Goal: Information Seeking & Learning: Check status

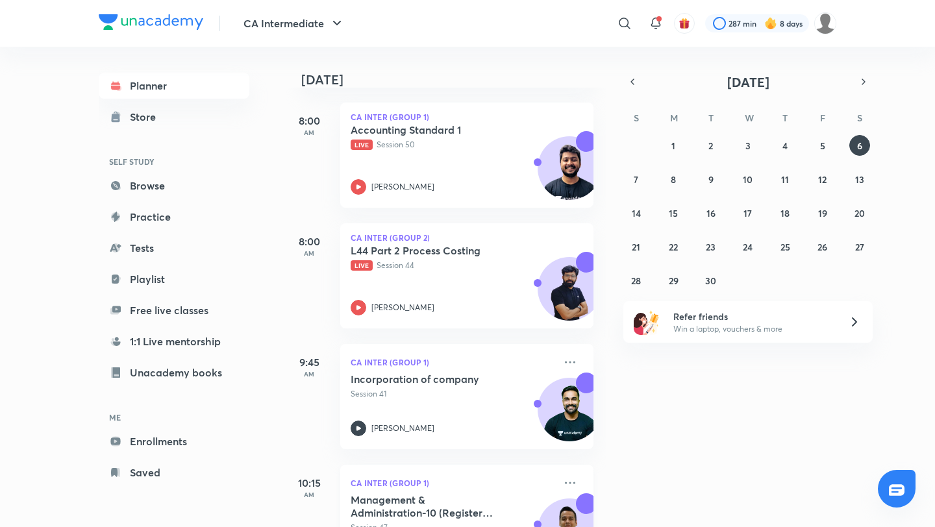
scroll to position [180, 3]
click at [465, 161] on div "Accounting Standard 1 Live Session 50 [PERSON_NAME]" at bounding box center [453, 159] width 204 height 71
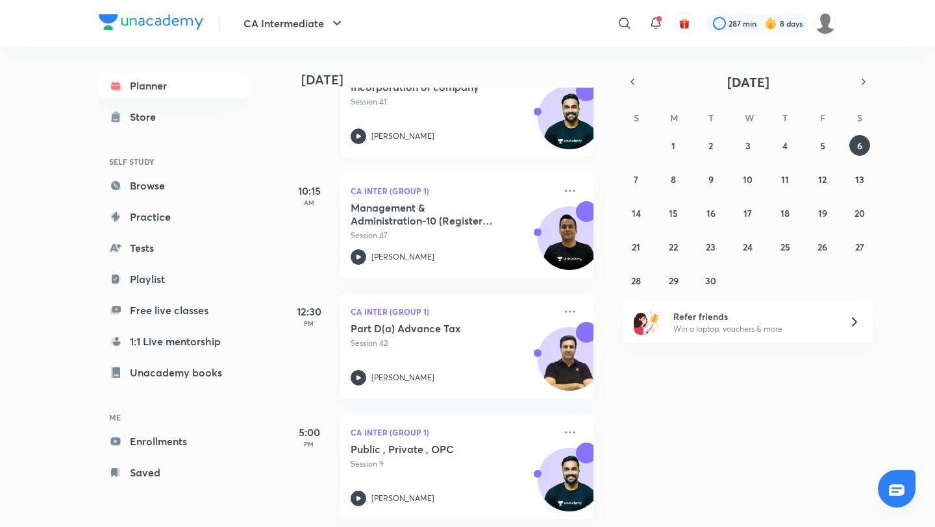
scroll to position [475, 3]
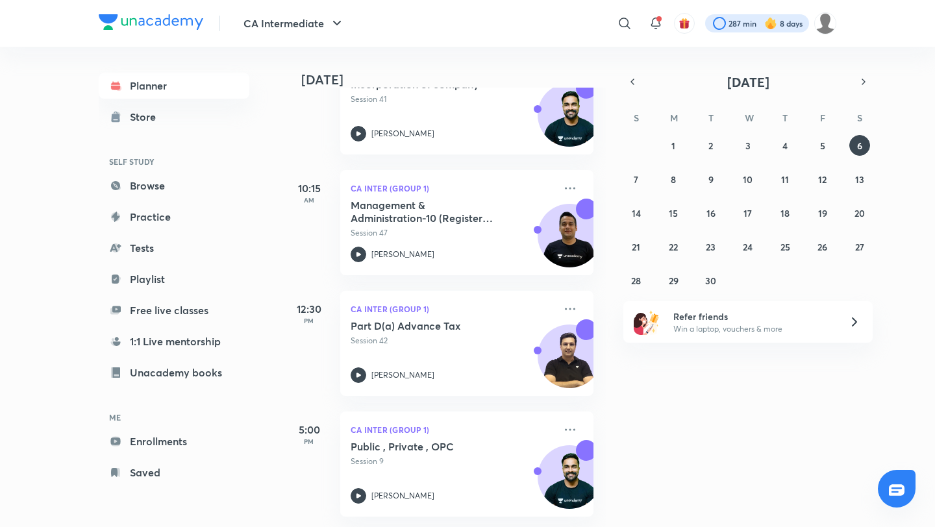
click at [725, 16] on div at bounding box center [757, 23] width 104 height 18
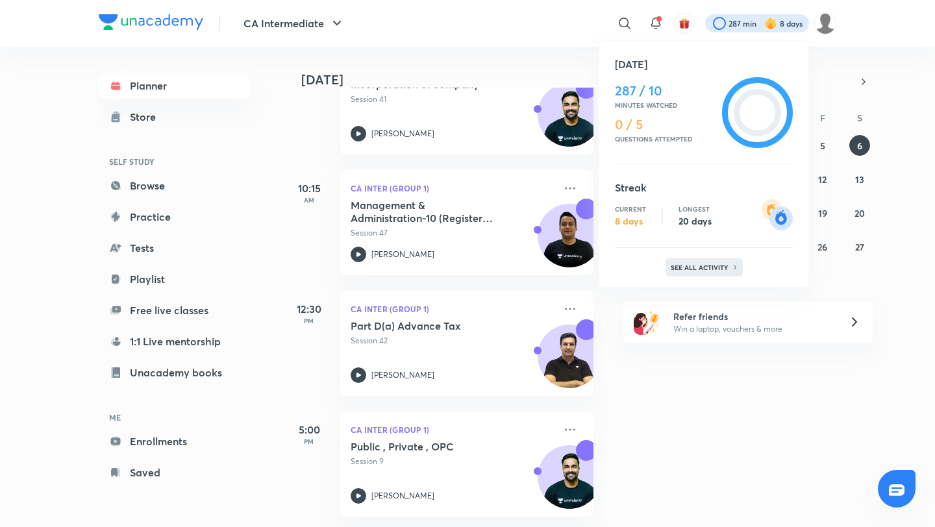
click at [696, 269] on p "See all activity" at bounding box center [701, 268] width 60 height 8
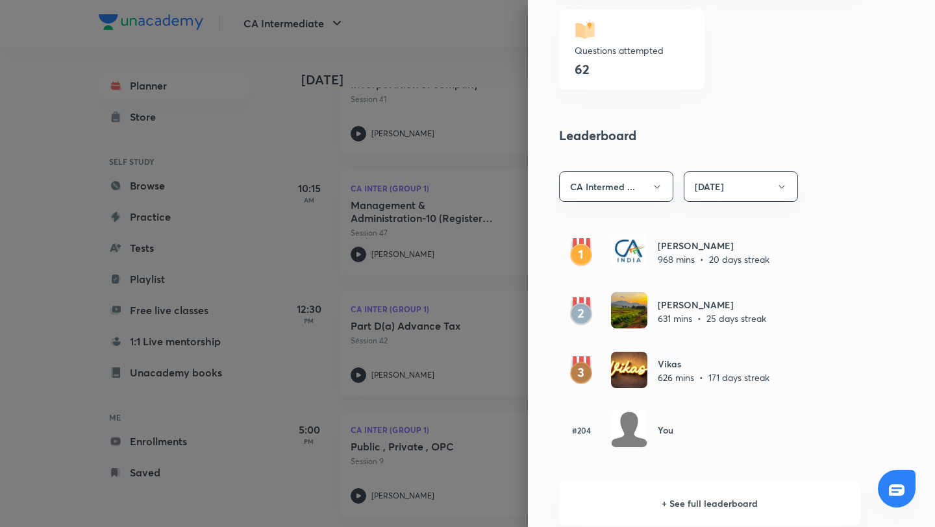
scroll to position [624, 0]
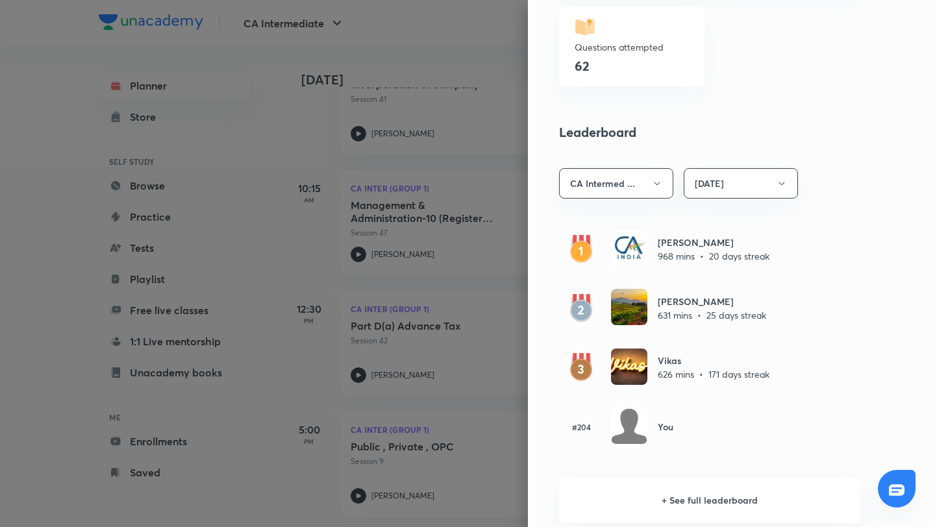
click at [234, 375] on div at bounding box center [467, 263] width 935 height 527
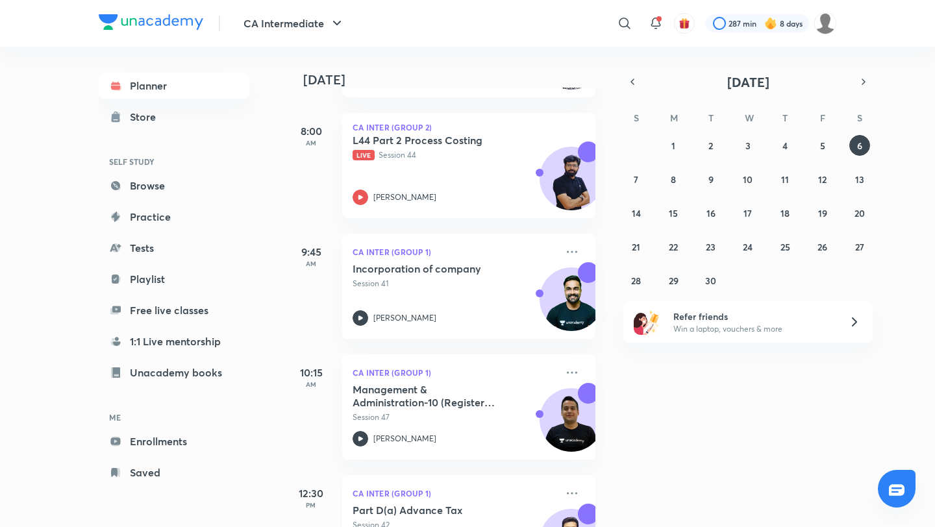
scroll to position [291, 3]
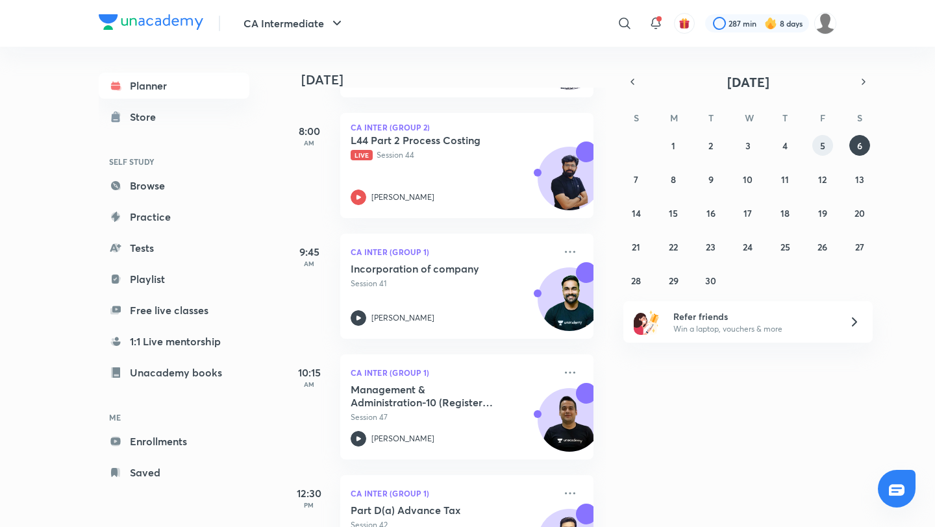
click at [824, 151] on abbr "5" at bounding box center [822, 146] width 5 height 12
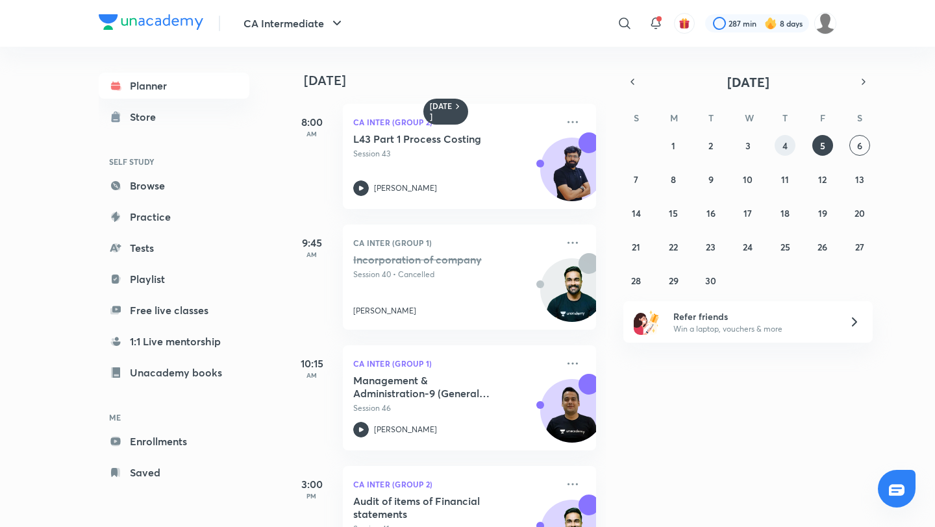
click at [787, 147] on abbr "4" at bounding box center [785, 146] width 5 height 12
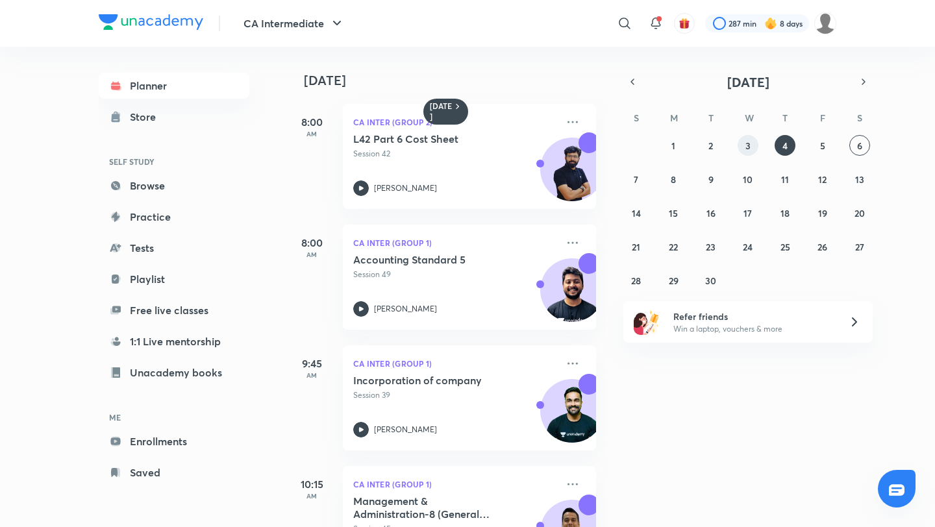
click at [750, 151] on abbr "3" at bounding box center [748, 146] width 5 height 12
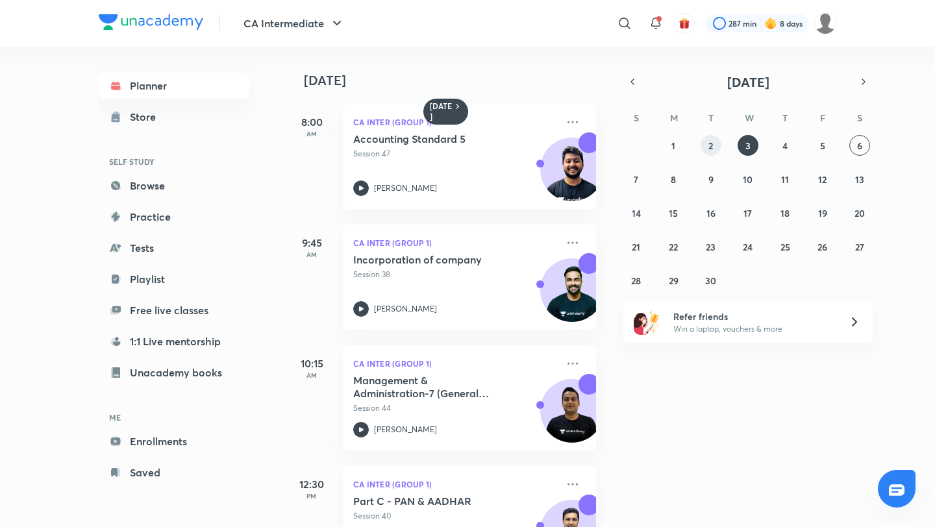
click at [703, 151] on button "2" at bounding box center [711, 145] width 21 height 21
click at [670, 155] on button "1" at bounding box center [673, 145] width 21 height 21
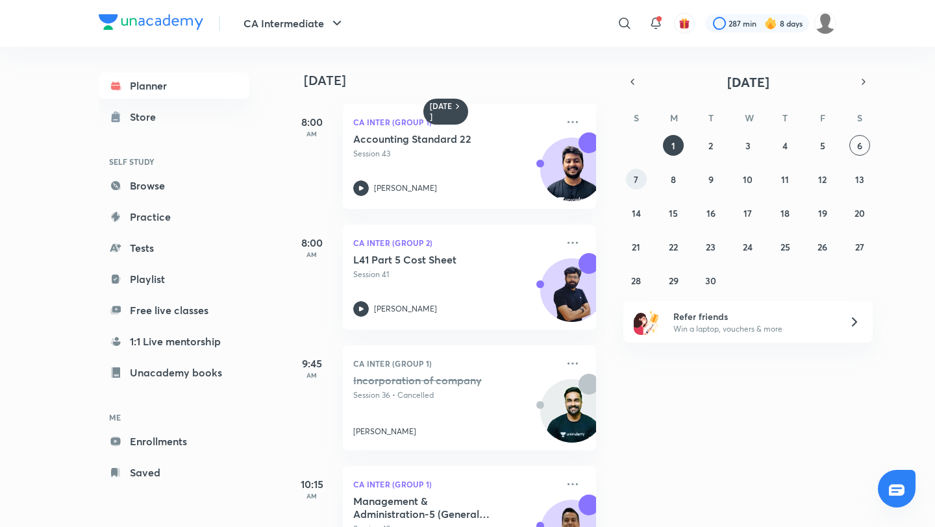
click at [634, 183] on abbr "7" at bounding box center [636, 179] width 5 height 12
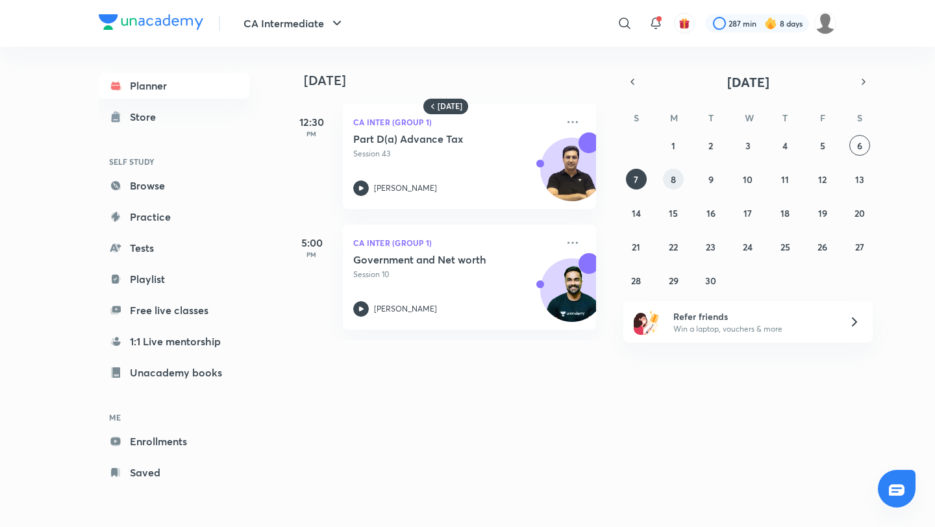
click at [671, 184] on abbr "8" at bounding box center [673, 179] width 5 height 12
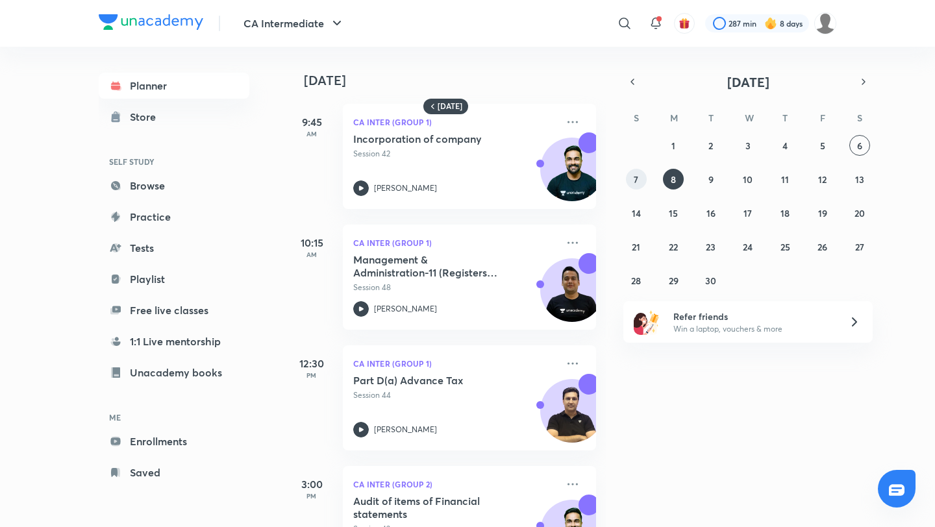
click at [637, 181] on abbr "7" at bounding box center [636, 179] width 5 height 12
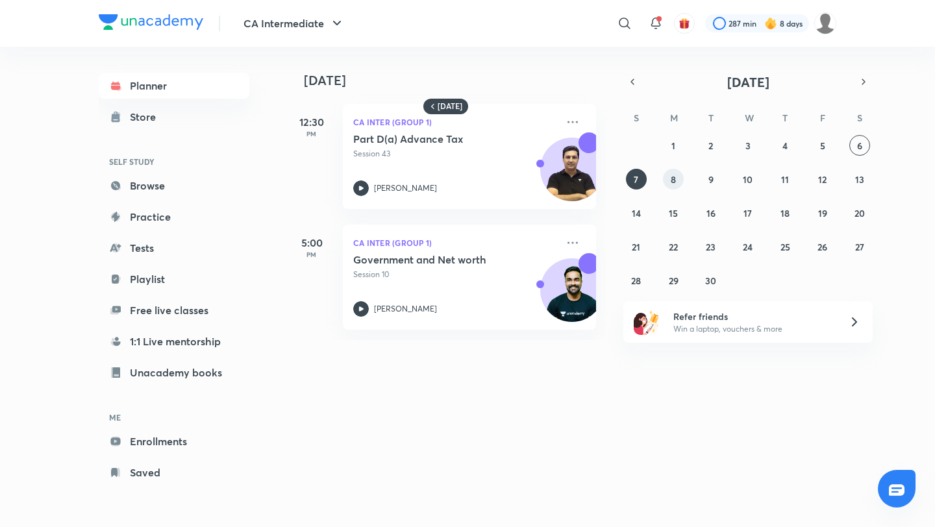
click at [664, 181] on button "8" at bounding box center [673, 179] width 21 height 21
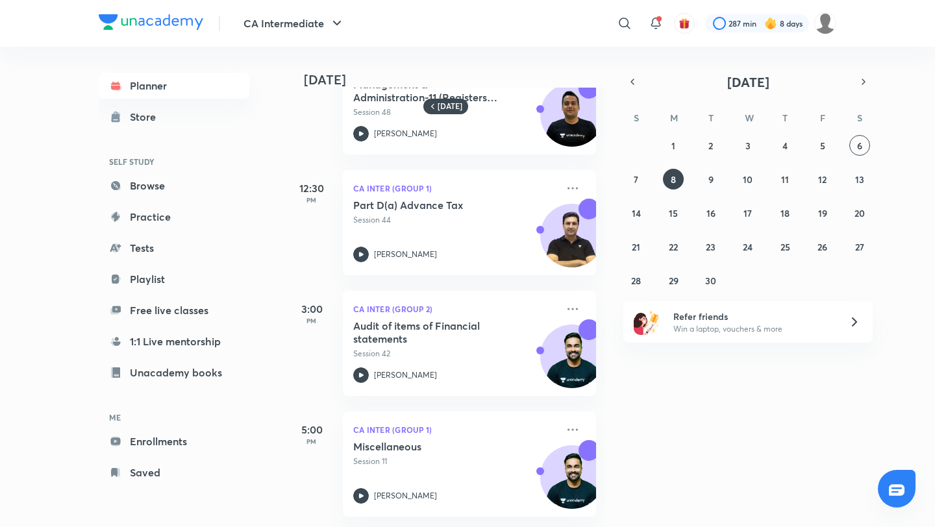
scroll to position [0, 0]
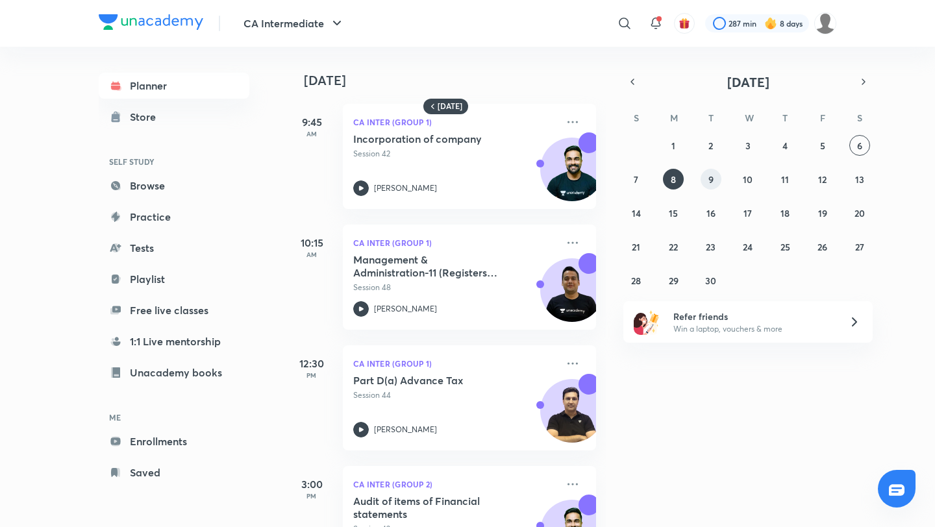
click at [709, 178] on abbr "9" at bounding box center [711, 179] width 5 height 12
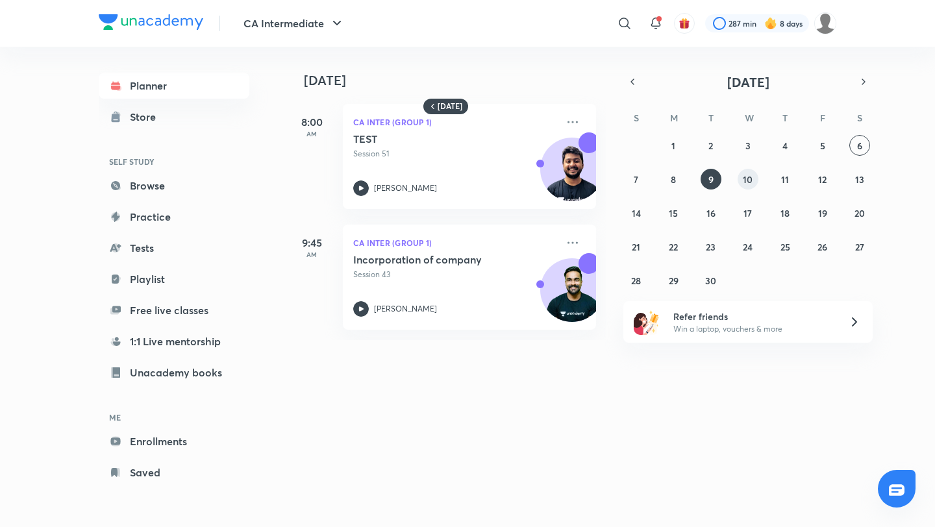
click at [740, 183] on button "10" at bounding box center [748, 179] width 21 height 21
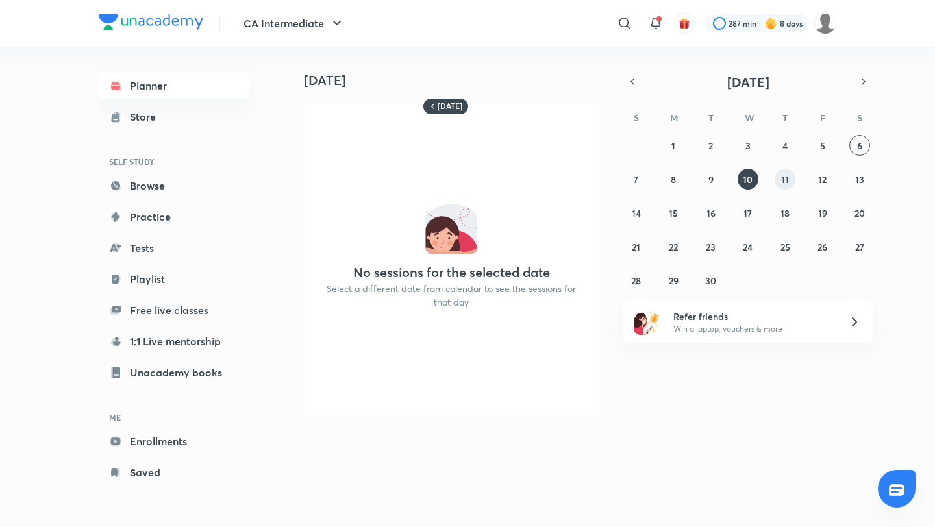
click at [779, 186] on button "11" at bounding box center [785, 179] width 21 height 21
click at [858, 149] on abbr "6" at bounding box center [859, 146] width 5 height 12
